Goal: Task Accomplishment & Management: Complete application form

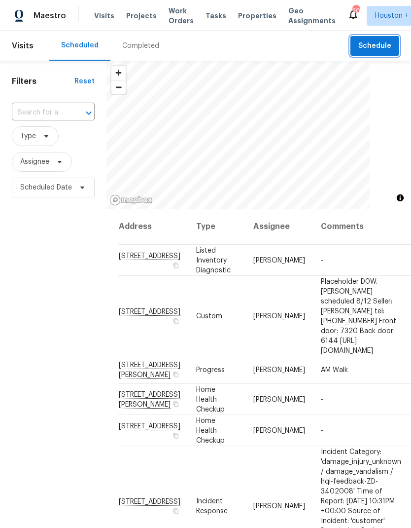
click at [366, 51] on span "Schedule" at bounding box center [375, 46] width 33 height 12
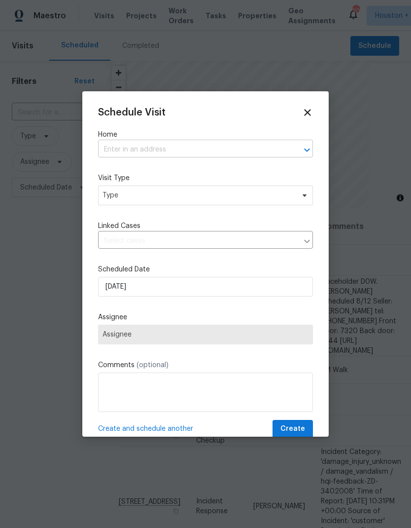
click at [111, 152] on input "text" at bounding box center [191, 149] width 187 height 15
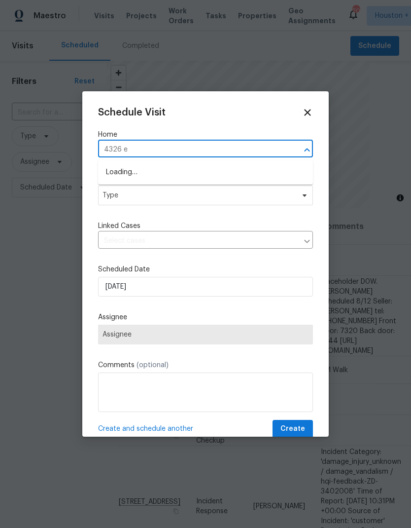
type input "4326 ea"
click at [113, 181] on li "[STREET_ADDRESS]" at bounding box center [205, 172] width 215 height 17
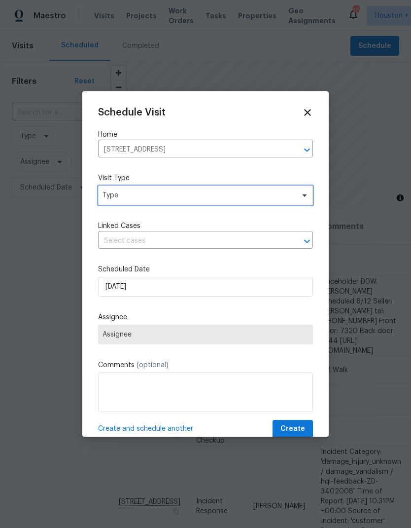
click at [108, 204] on span "Type" at bounding box center [205, 196] width 215 height 20
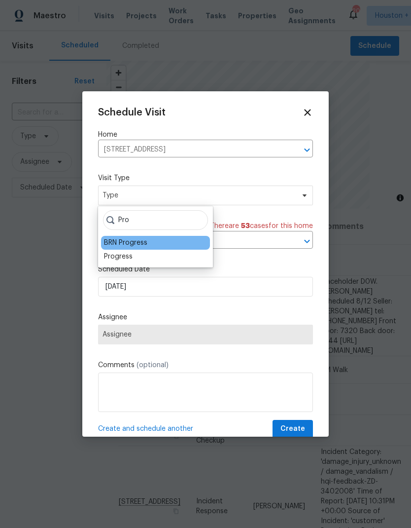
type input "Pro"
click at [109, 247] on div "BRN Progress" at bounding box center [125, 243] width 43 height 10
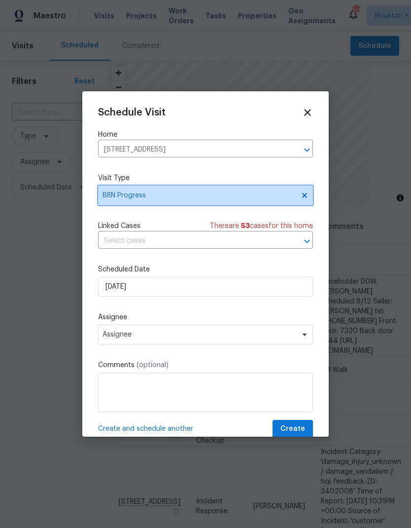
click at [302, 194] on icon at bounding box center [305, 195] width 8 height 8
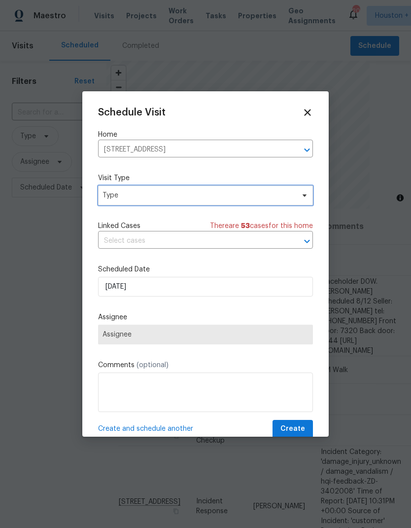
click at [268, 198] on span "Type" at bounding box center [199, 195] width 192 height 10
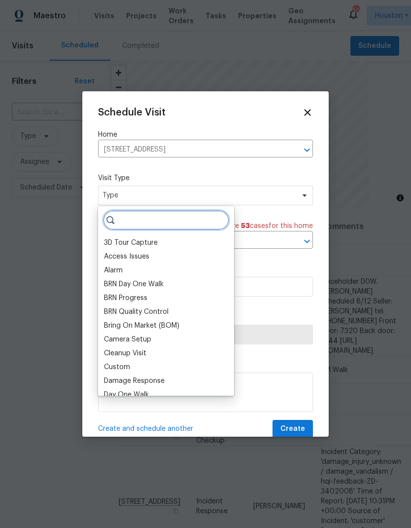
click at [204, 212] on input "search" at bounding box center [166, 220] width 126 height 20
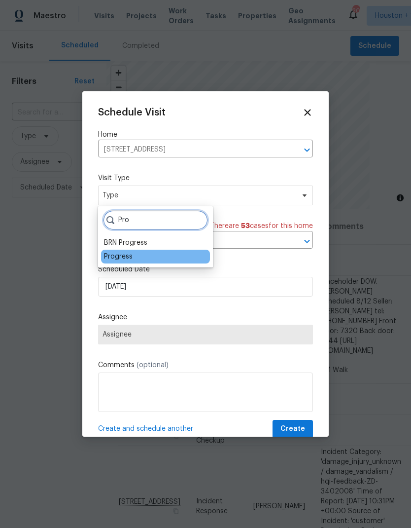
type input "Pro"
click at [115, 258] on div "Progress" at bounding box center [118, 257] width 29 height 10
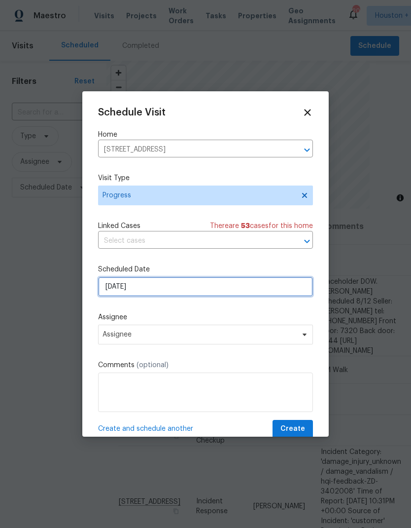
click at [155, 291] on input "[DATE]" at bounding box center [205, 287] width 215 height 20
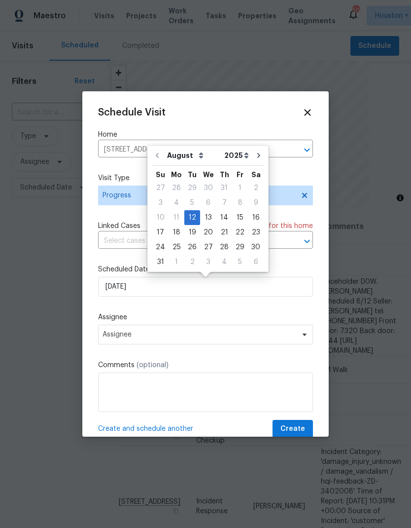
click at [129, 319] on label "Assignee" at bounding box center [205, 317] width 215 height 10
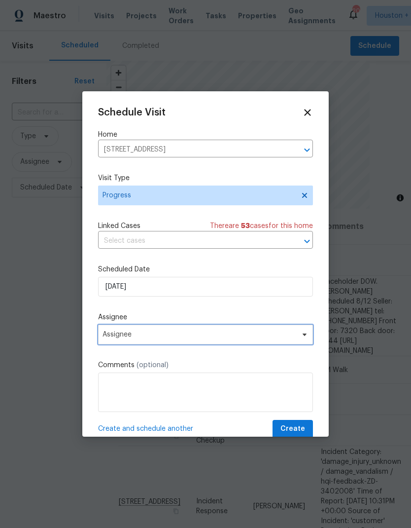
click at [116, 335] on span "Assignee" at bounding box center [199, 335] width 193 height 8
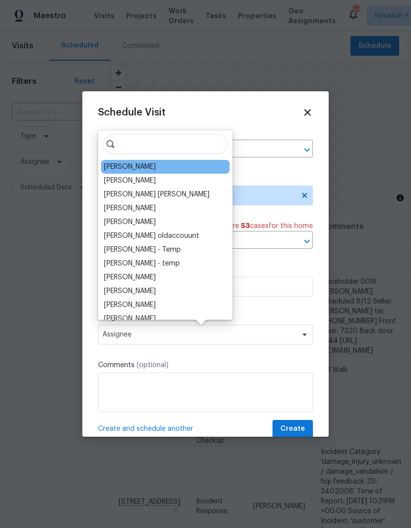
click at [108, 165] on div "[PERSON_NAME]" at bounding box center [130, 167] width 52 height 10
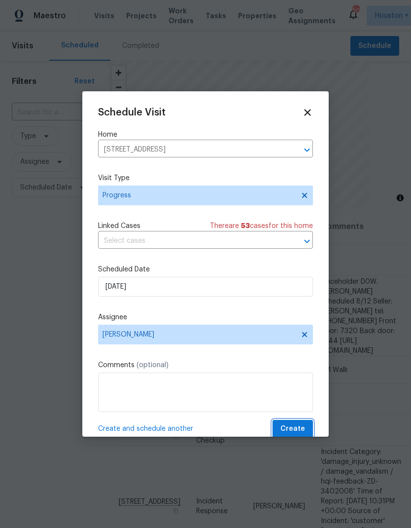
click at [301, 432] on span "Create" at bounding box center [293, 429] width 25 height 12
